Goal: Book appointment/travel/reservation

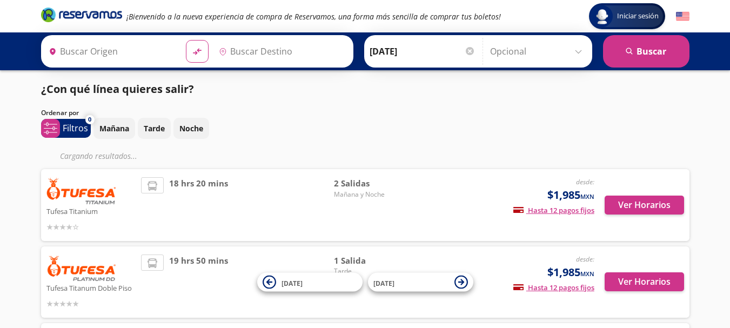
type input "Tijuana, [GEOGRAPHIC_DATA][US_STATE]"
type input "[GEOGRAPHIC_DATA], [GEOGRAPHIC_DATA]"
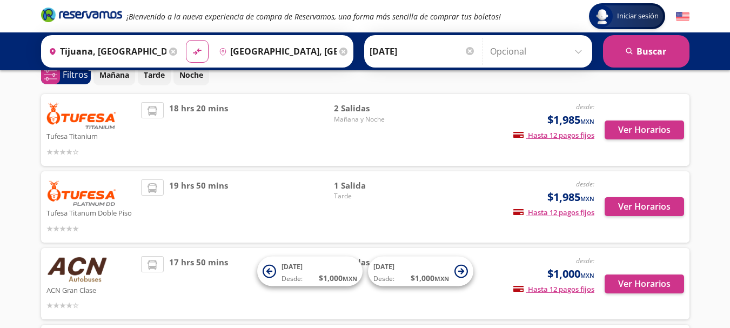
scroll to position [53, 0]
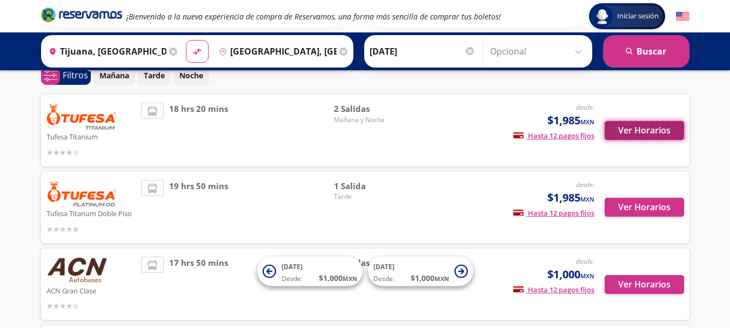
click at [642, 127] on button "Ver Horarios" at bounding box center [644, 130] width 79 height 19
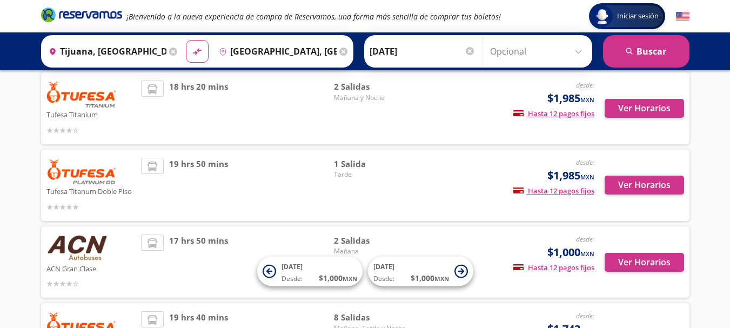
scroll to position [98, 0]
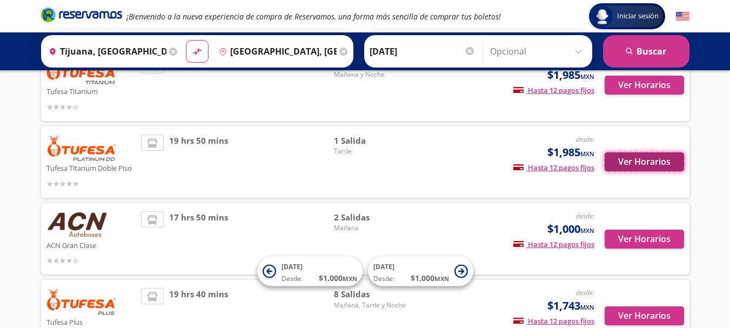
click at [643, 159] on button "Ver Horarios" at bounding box center [644, 161] width 79 height 19
